Goal: Transaction & Acquisition: Purchase product/service

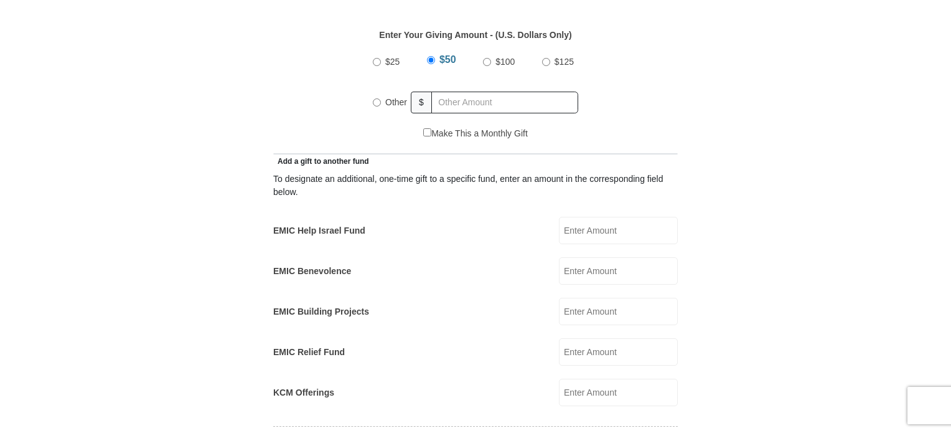
scroll to position [623, 0]
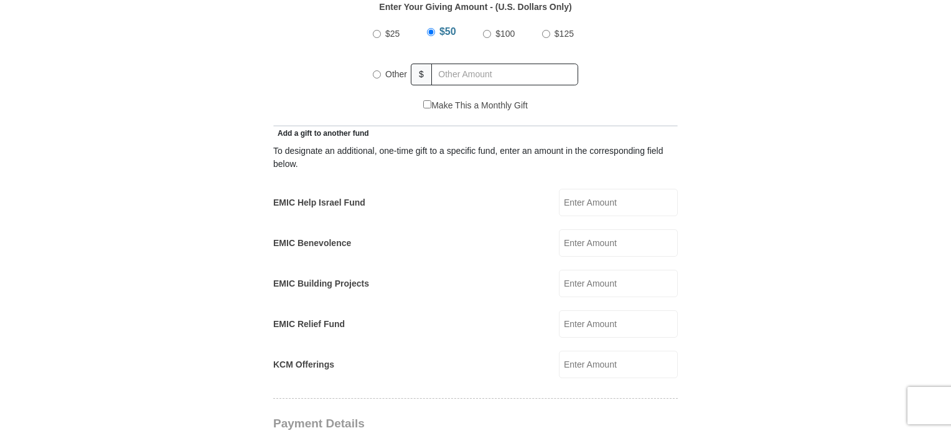
click at [597, 189] on input "EMIC Help Israel Fund" at bounding box center [618, 202] width 119 height 27
click at [618, 189] on input "EMIC Help Israel Fund" at bounding box center [618, 202] width 119 height 27
type input "50.00"
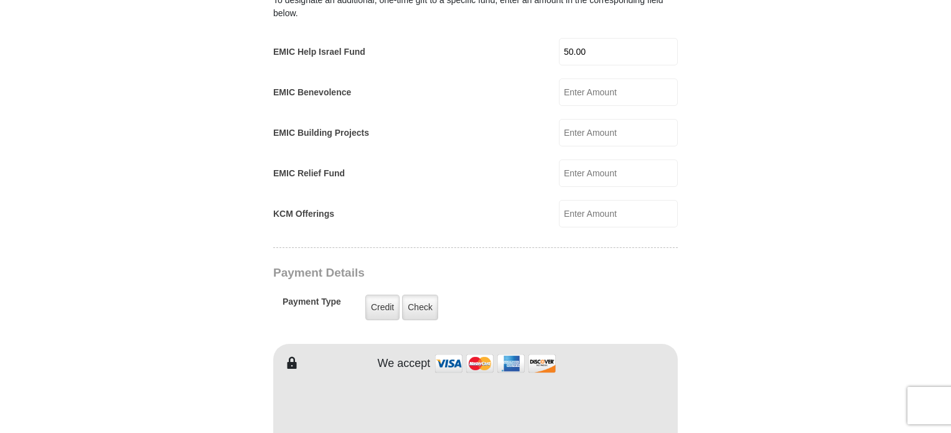
scroll to position [809, 0]
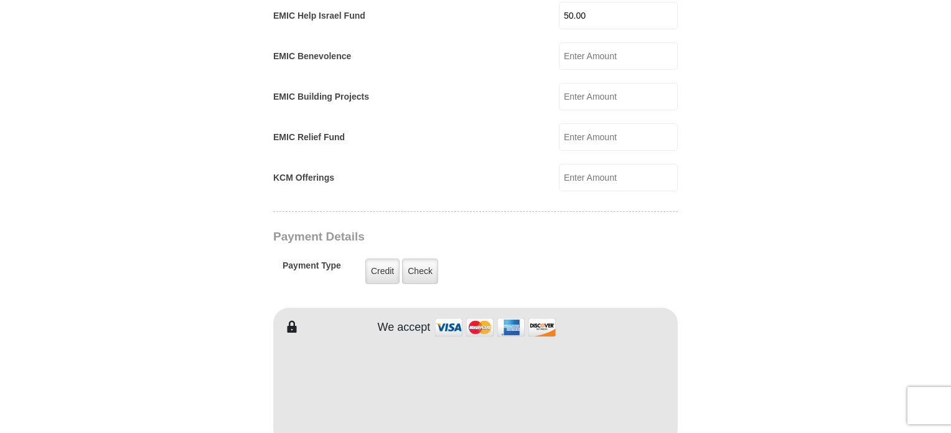
type input "Victoria"
type input "[PERSON_NAME]"
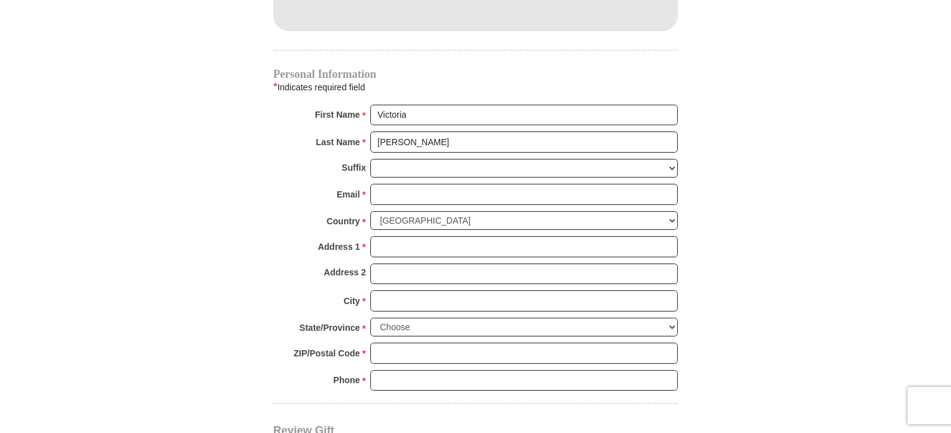
scroll to position [1245, 0]
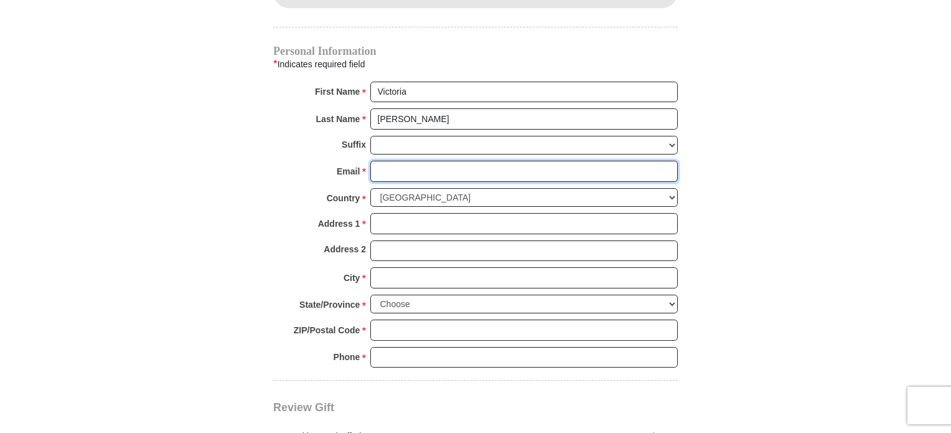
click at [416, 161] on input "Email *" at bounding box center [524, 171] width 308 height 21
type input "[EMAIL_ADDRESS][DOMAIN_NAME]"
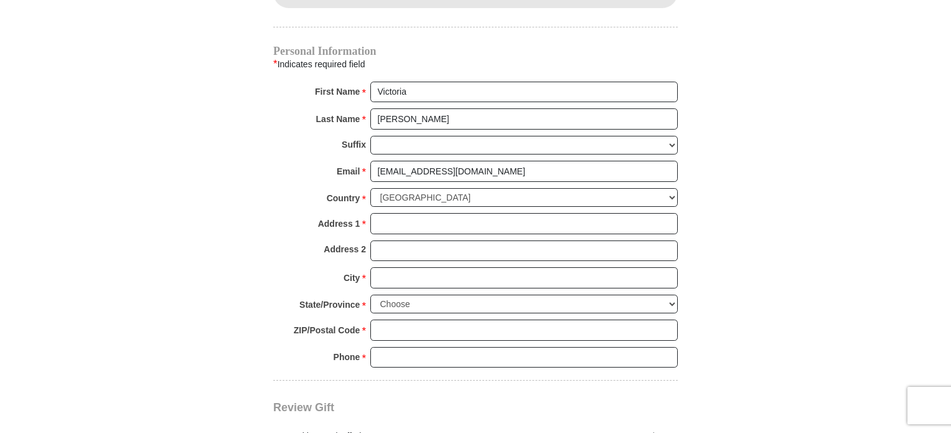
type input "[STREET_ADDRESS]"
type input "Stewardson"
select select "IL"
type input "62463"
type input "6182924086"
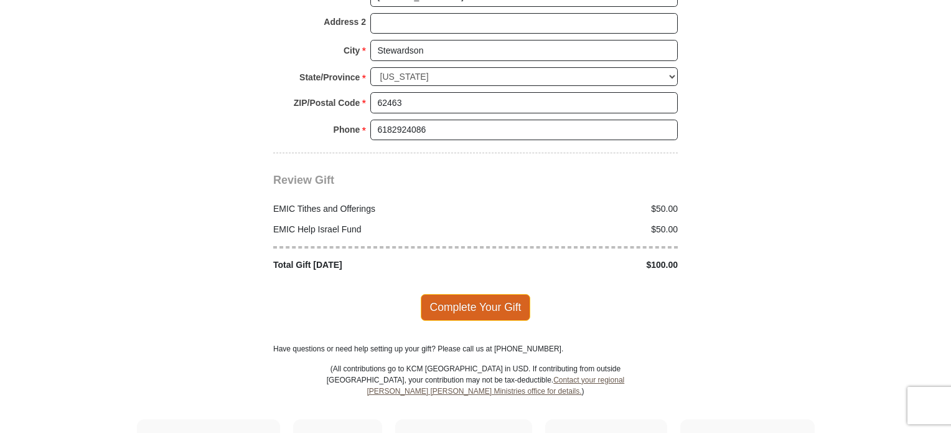
scroll to position [1494, 0]
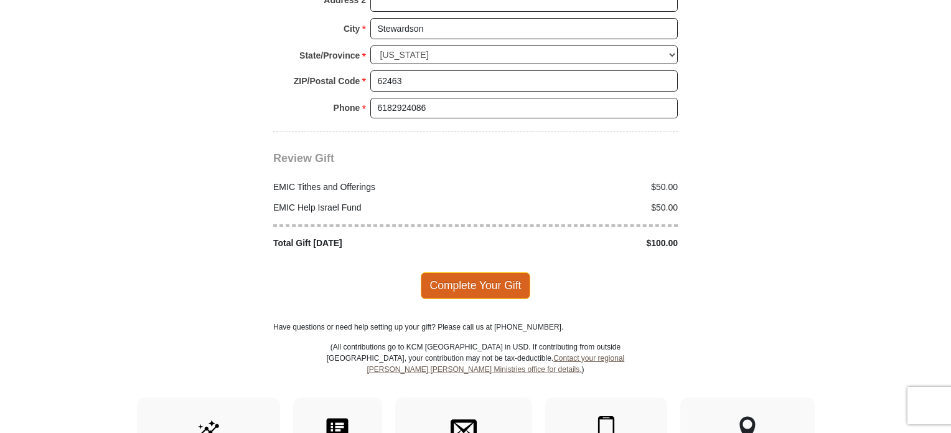
click at [478, 272] on span "Complete Your Gift" at bounding box center [476, 285] width 110 height 26
